Goal: Book appointment/travel/reservation

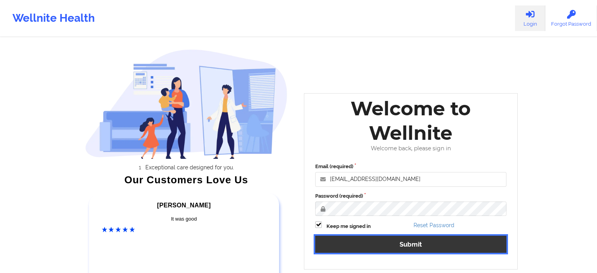
click at [413, 237] on button "Submit" at bounding box center [410, 244] width 191 height 17
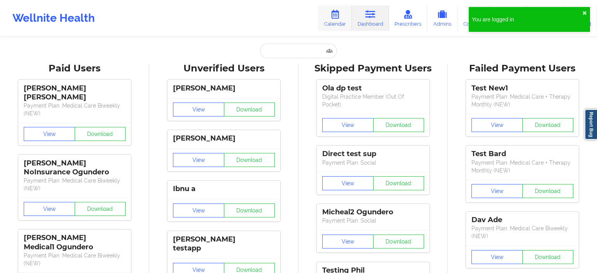
click at [340, 15] on icon at bounding box center [335, 14] width 10 height 9
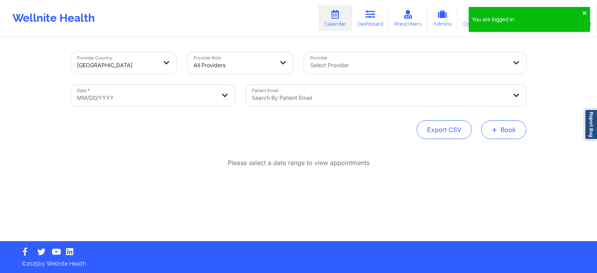
click at [508, 132] on button "+ Book" at bounding box center [503, 130] width 45 height 19
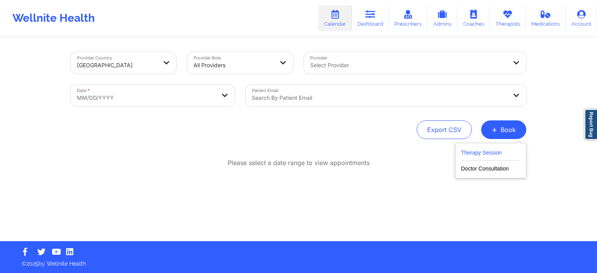
click at [491, 151] on button "Therapy Session" at bounding box center [491, 154] width 60 height 13
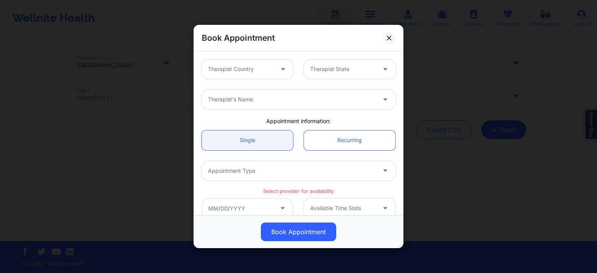
click at [264, 73] on div at bounding box center [241, 69] width 66 height 9
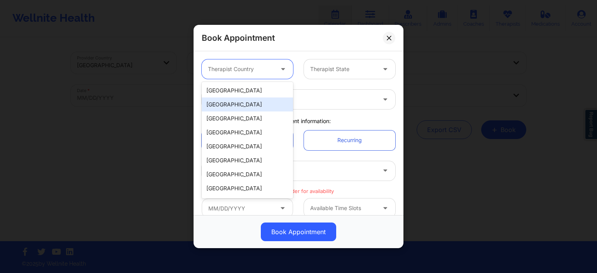
click at [238, 97] on div "[GEOGRAPHIC_DATA]" at bounding box center [247, 91] width 91 height 14
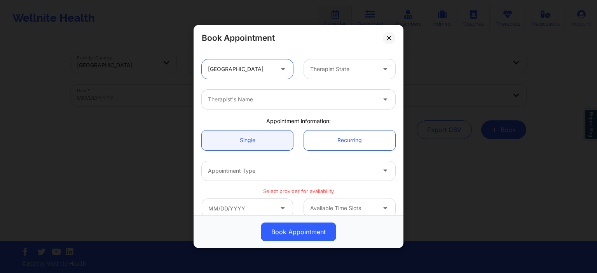
click at [344, 71] on div at bounding box center [343, 69] width 66 height 9
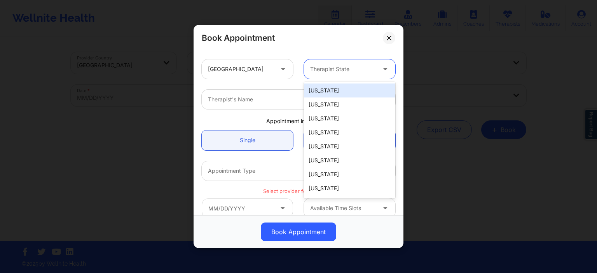
drag, startPoint x: 336, startPoint y: 90, endPoint x: 312, endPoint y: 94, distance: 24.4
click at [336, 90] on div "[US_STATE]" at bounding box center [349, 91] width 91 height 14
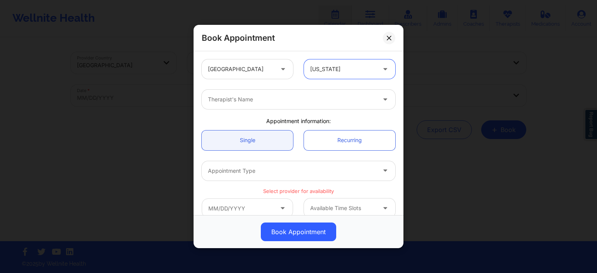
click at [280, 101] on div at bounding box center [292, 99] width 168 height 9
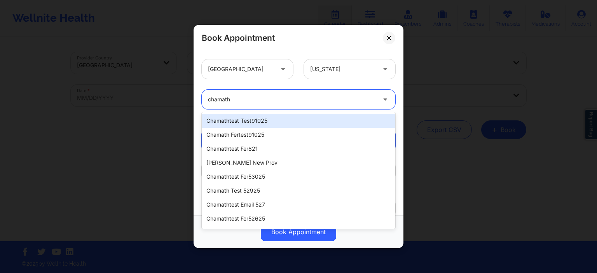
type input "chamath"
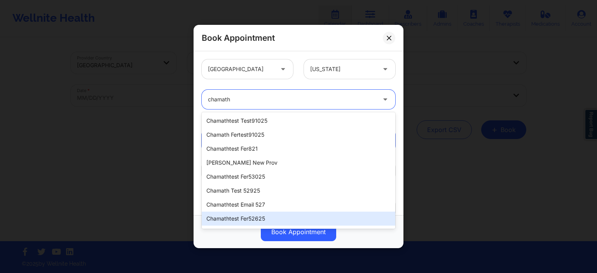
click at [245, 220] on div "chamathtest fer52625" at bounding box center [299, 219] width 194 height 14
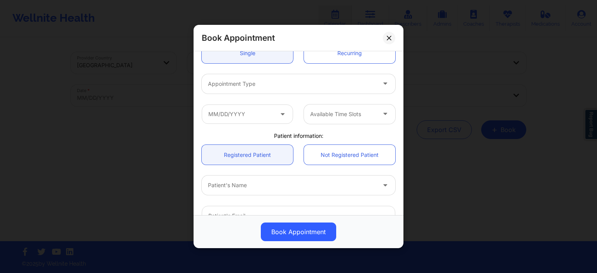
scroll to position [75, 0]
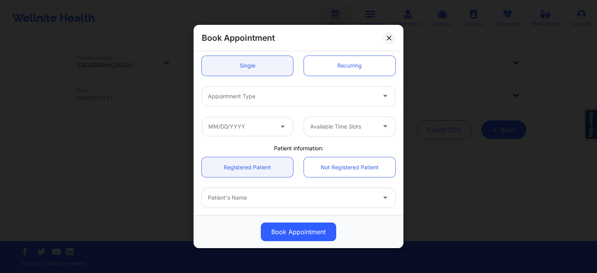
click at [261, 102] on div "Appointment Type" at bounding box center [289, 95] width 175 height 19
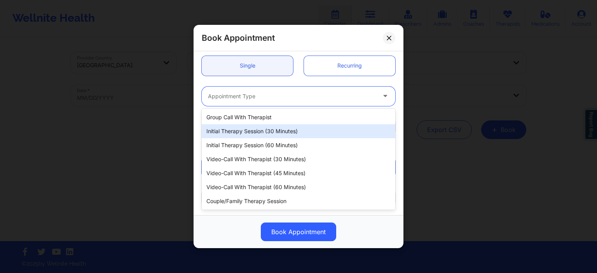
click at [258, 138] on div "Group Call with Therapist Initial Therapy Session (30 minutes) Initial Therapy …" at bounding box center [299, 159] width 194 height 101
click at [258, 138] on div "Initial Therapy Session (30 minutes)" at bounding box center [299, 131] width 194 height 14
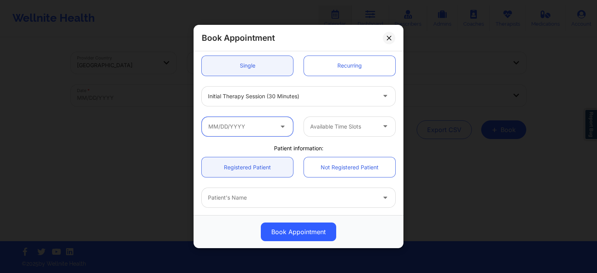
click at [264, 132] on input "text" at bounding box center [247, 126] width 91 height 19
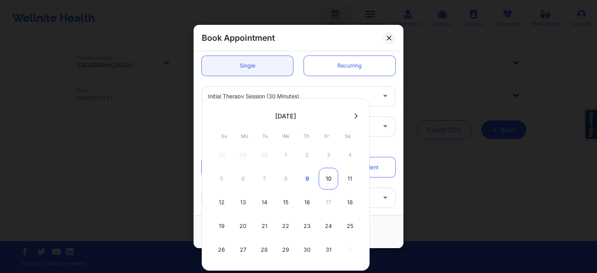
click at [324, 182] on div "10" at bounding box center [328, 179] width 19 height 22
type input "[DATE]"
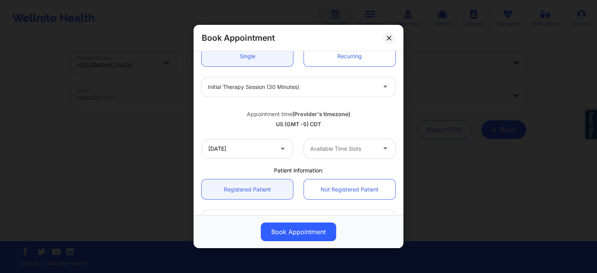
scroll to position [112, 0]
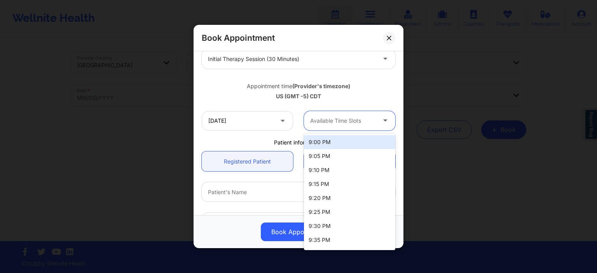
click at [341, 124] on div at bounding box center [343, 120] width 66 height 9
click at [338, 140] on div "9:00 PM" at bounding box center [349, 142] width 91 height 14
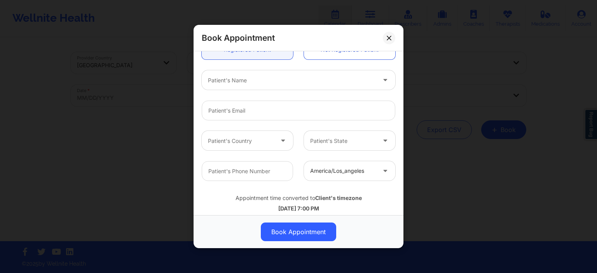
scroll to position [187, 0]
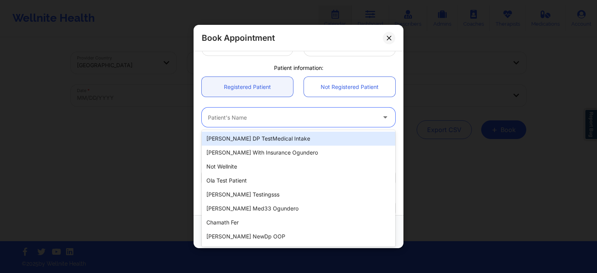
click at [292, 123] on div "Patient's Name" at bounding box center [289, 117] width 175 height 19
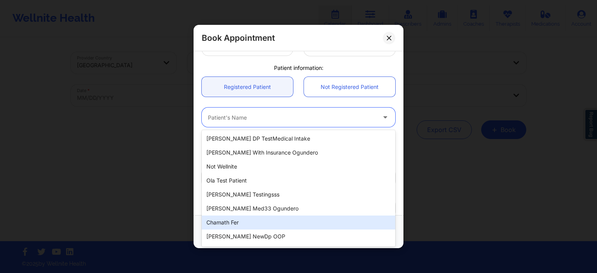
click at [263, 226] on div "Chamath fer" at bounding box center [299, 223] width 194 height 14
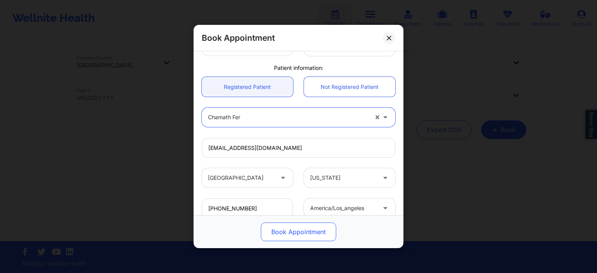
type input "[EMAIL_ADDRESS][DOMAIN_NAME]"
type input "[PHONE_NUMBER]"
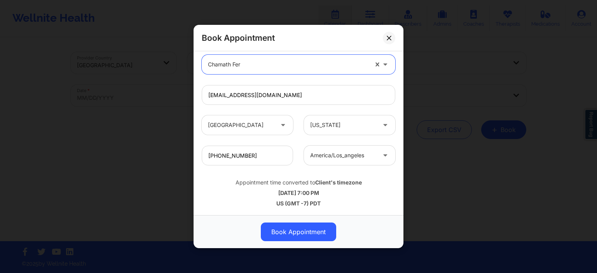
scroll to position [202, 0]
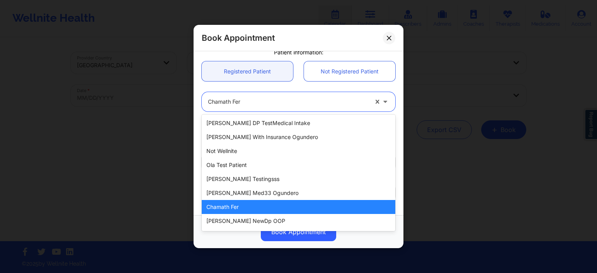
click at [262, 105] on div at bounding box center [288, 101] width 160 height 9
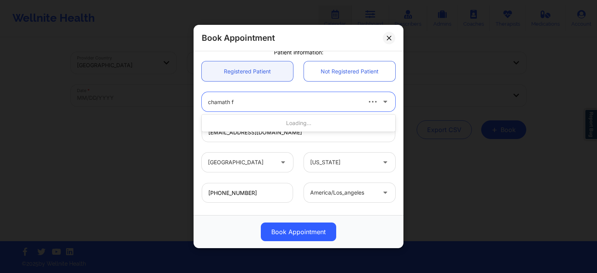
scroll to position [0, 0]
type input "chamath fer"
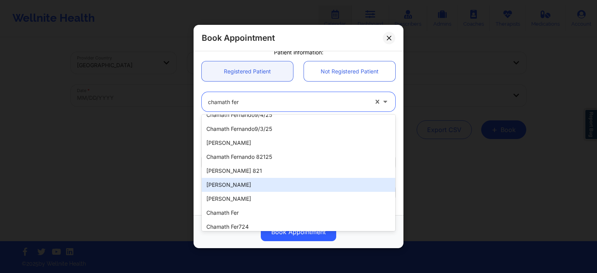
scroll to position [117, 0]
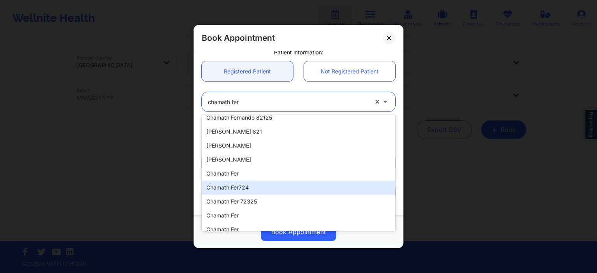
click at [268, 187] on div "Chamath Fer724" at bounding box center [299, 188] width 194 height 14
type input "[EMAIL_ADDRESS][DOMAIN_NAME]"
type input "[PHONE_NUMBER]"
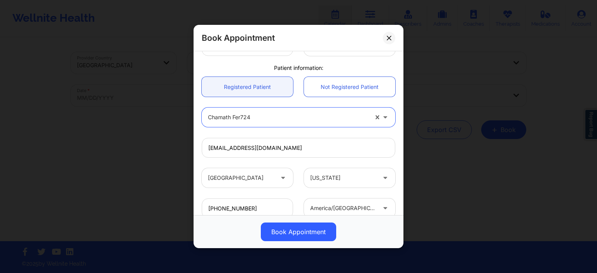
scroll to position [240, 0]
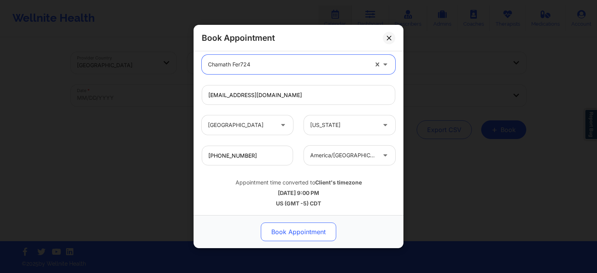
click at [305, 233] on button "Book Appointment" at bounding box center [298, 232] width 75 height 19
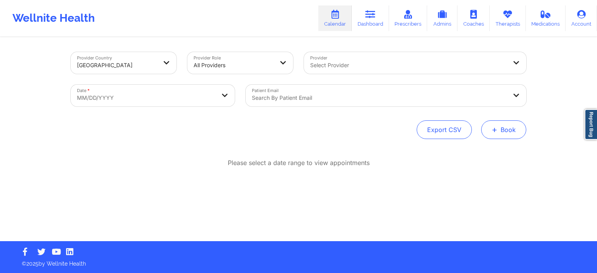
click at [511, 127] on button "+ Book" at bounding box center [503, 130] width 45 height 19
click at [483, 151] on button "Therapy Session" at bounding box center [491, 154] width 60 height 13
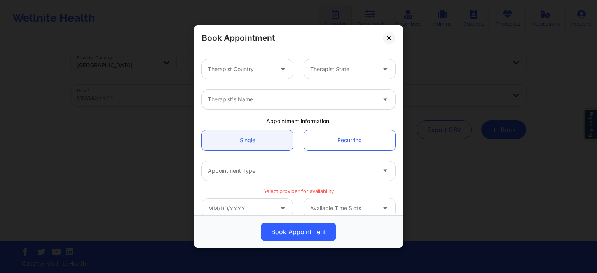
click at [267, 102] on div at bounding box center [292, 99] width 168 height 9
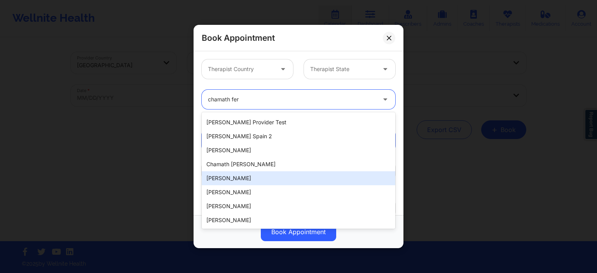
scroll to position [0, 0]
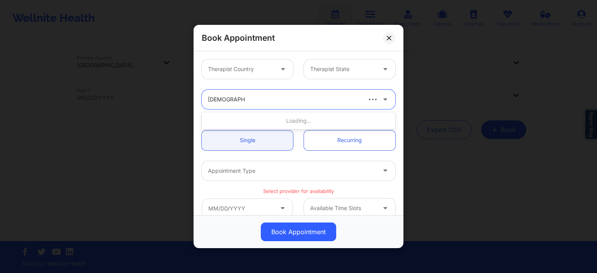
type input "chamathtest fer"
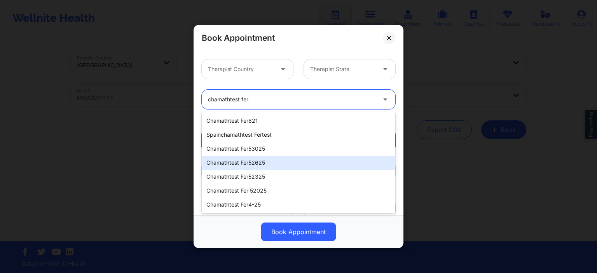
click at [270, 163] on div "chamathtest fer52625" at bounding box center [299, 163] width 194 height 14
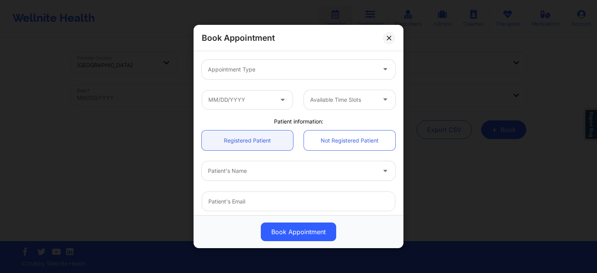
scroll to position [112, 0]
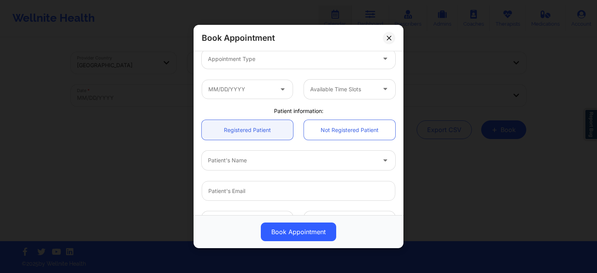
click at [236, 68] on div "Appointment Type" at bounding box center [289, 58] width 175 height 19
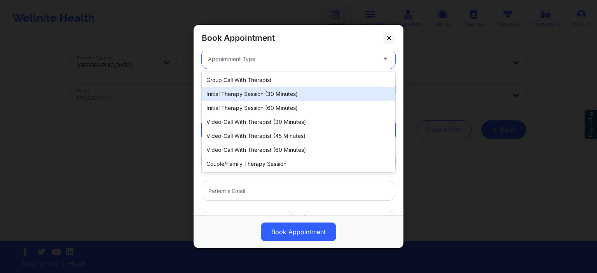
click at [236, 90] on div "Initial Therapy Session (30 minutes)" at bounding box center [299, 94] width 194 height 14
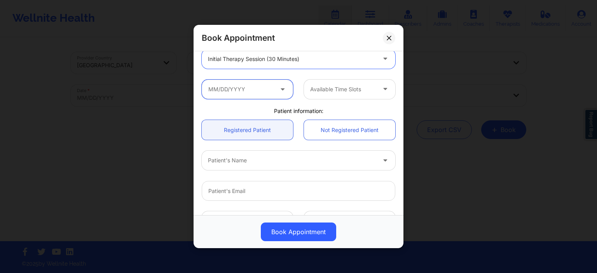
click at [256, 88] on input "text" at bounding box center [247, 88] width 91 height 19
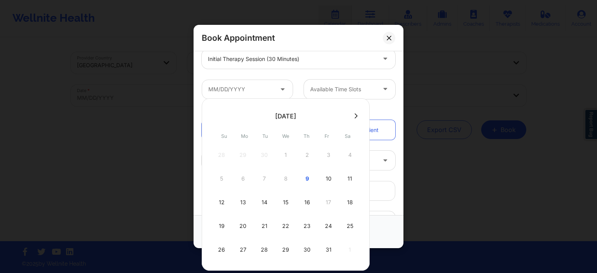
click at [326, 204] on div "12 13 14 15 16 17 18" at bounding box center [286, 203] width 148 height 22
click at [342, 201] on div "18" at bounding box center [349, 203] width 19 height 22
type input "[DATE]"
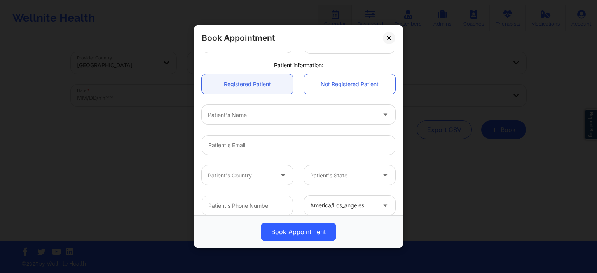
scroll to position [198, 0]
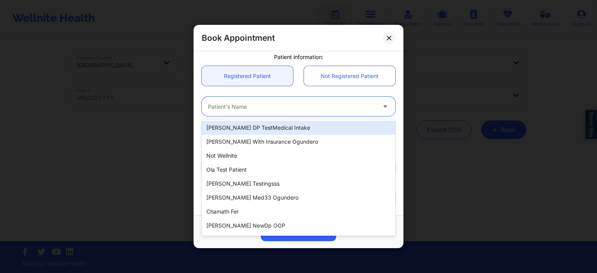
click at [266, 109] on div at bounding box center [292, 106] width 168 height 9
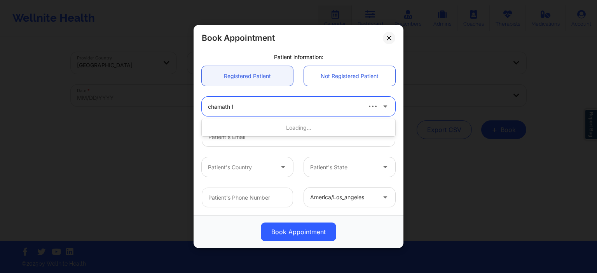
type input "chamath fer"
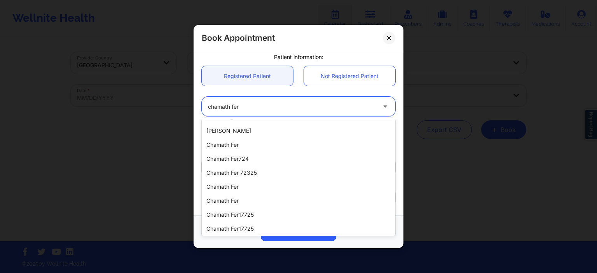
scroll to position [166, 0]
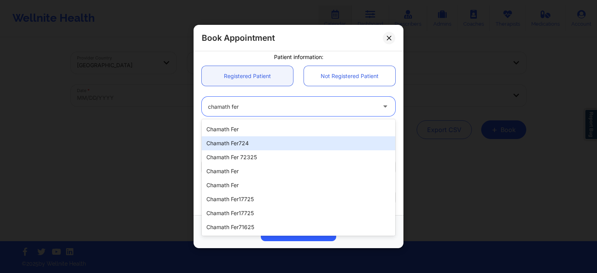
click at [256, 138] on div "Chamath Fer724" at bounding box center [299, 144] width 194 height 14
type input "[EMAIL_ADDRESS][DOMAIN_NAME]"
type input "[PHONE_NUMBER]"
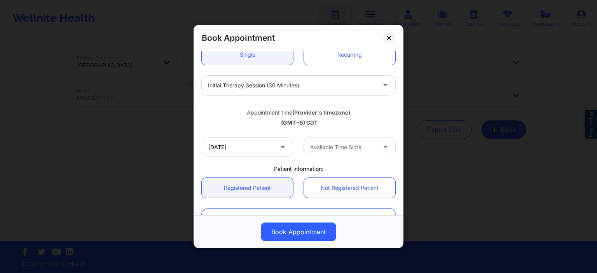
scroll to position [198, 0]
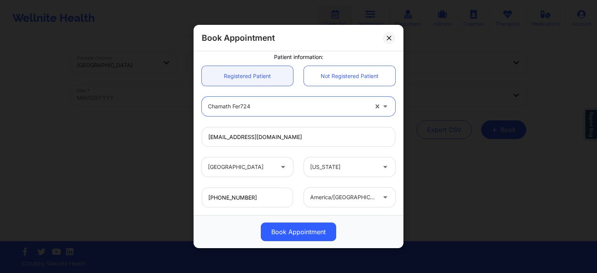
click at [317, 123] on div "[EMAIL_ADDRESS][DOMAIN_NAME]" at bounding box center [298, 137] width 205 height 30
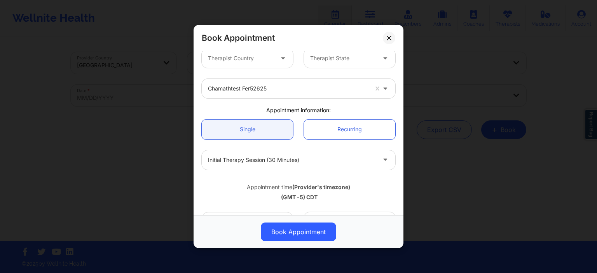
scroll to position [0, 0]
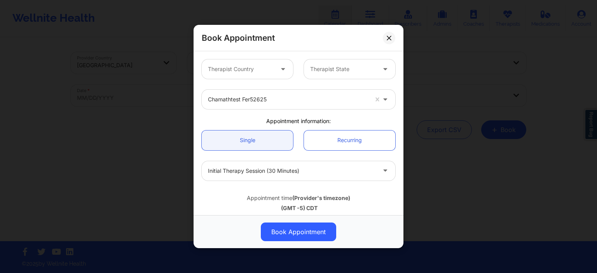
click at [259, 75] on div "Therapist Country" at bounding box center [238, 69] width 73 height 19
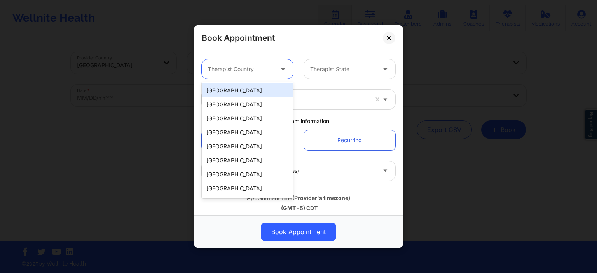
click at [252, 93] on div "[GEOGRAPHIC_DATA]" at bounding box center [247, 91] width 91 height 14
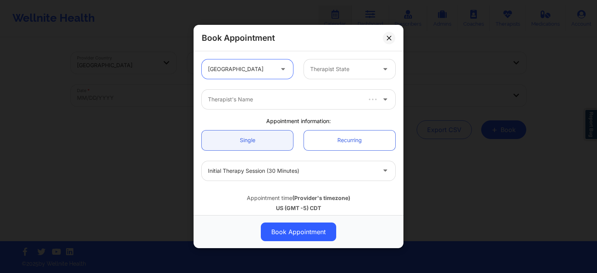
click at [320, 71] on div at bounding box center [343, 69] width 66 height 9
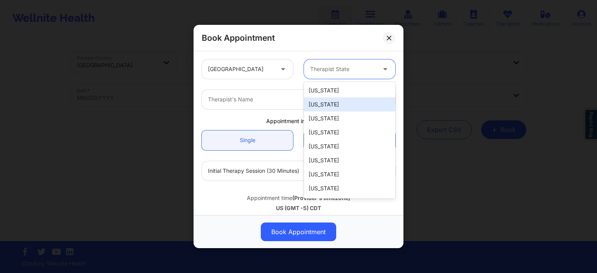
click at [323, 93] on div "[US_STATE]" at bounding box center [349, 91] width 91 height 14
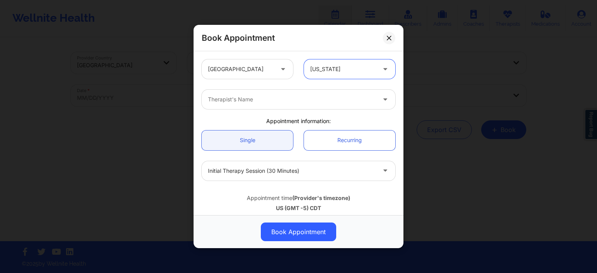
click at [298, 103] on div at bounding box center [292, 99] width 168 height 9
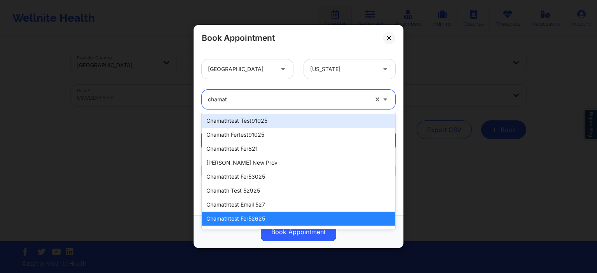
type input "chamath"
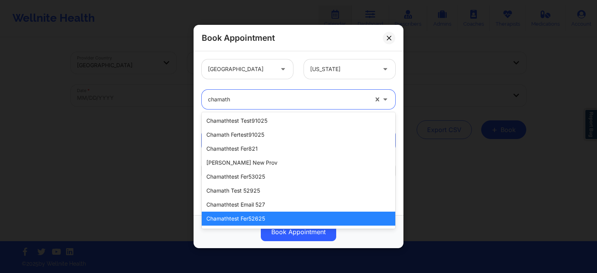
click at [303, 217] on div "chamathtest fer52625" at bounding box center [299, 219] width 194 height 14
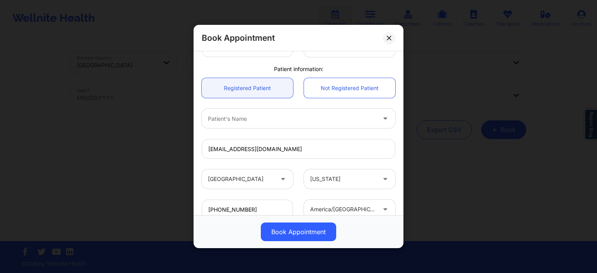
scroll to position [198, 0]
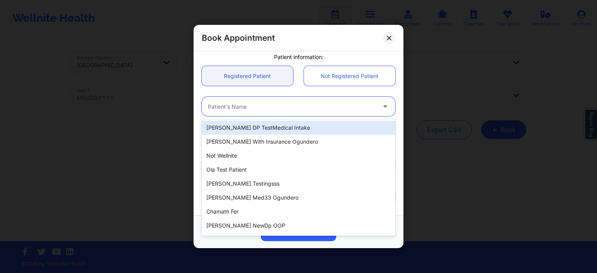
click at [250, 111] on div at bounding box center [292, 106] width 168 height 9
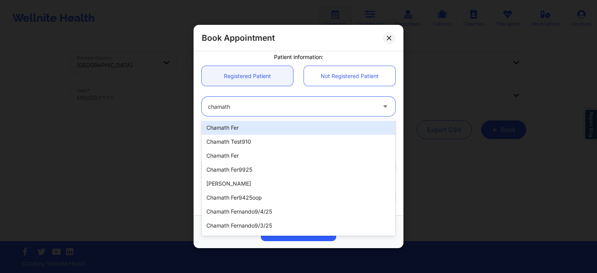
type input "chamat"
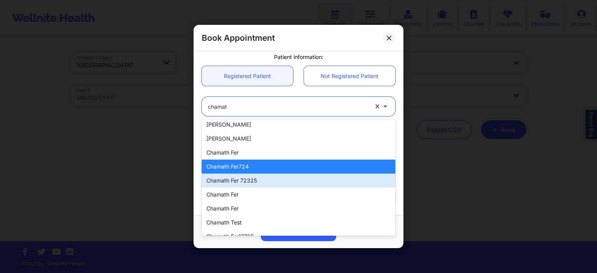
scroll to position [284, 0]
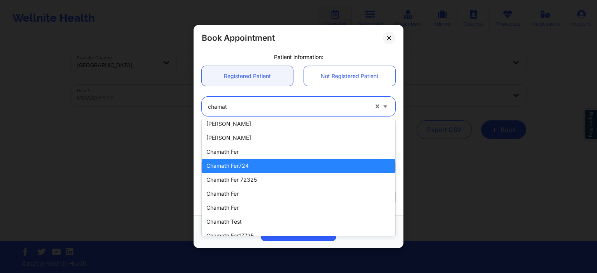
click at [259, 166] on div "Chamath Fer724" at bounding box center [299, 166] width 194 height 14
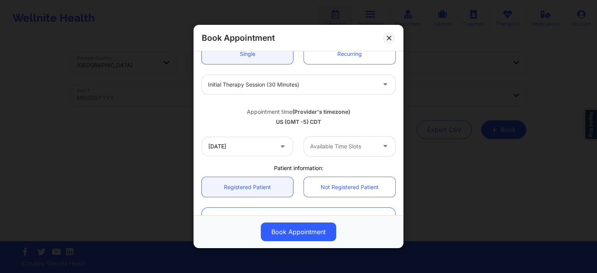
scroll to position [86, 0]
click at [327, 149] on div at bounding box center [343, 147] width 66 height 9
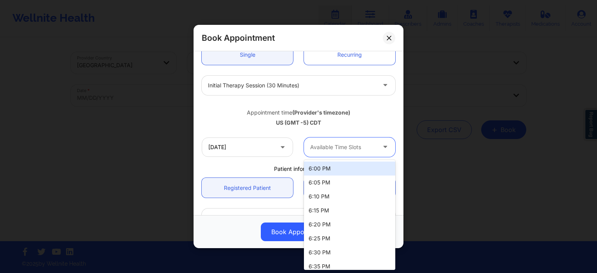
click at [318, 170] on div "6:00 PM" at bounding box center [349, 169] width 91 height 14
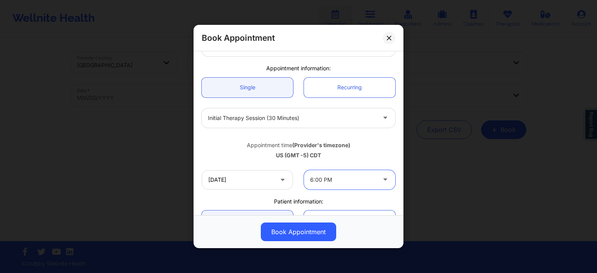
scroll to position [240, 0]
